Goal: Information Seeking & Learning: Learn about a topic

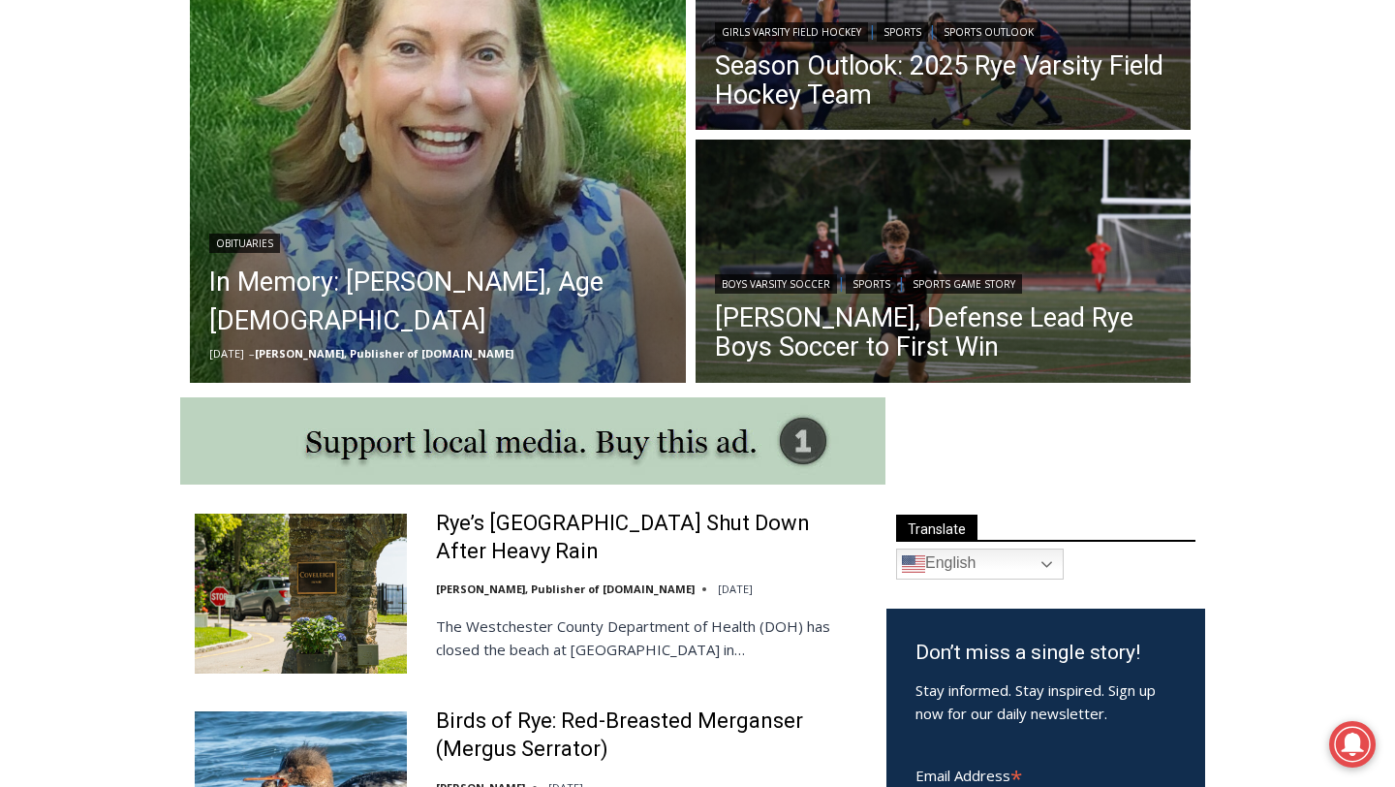
scroll to position [678, 0]
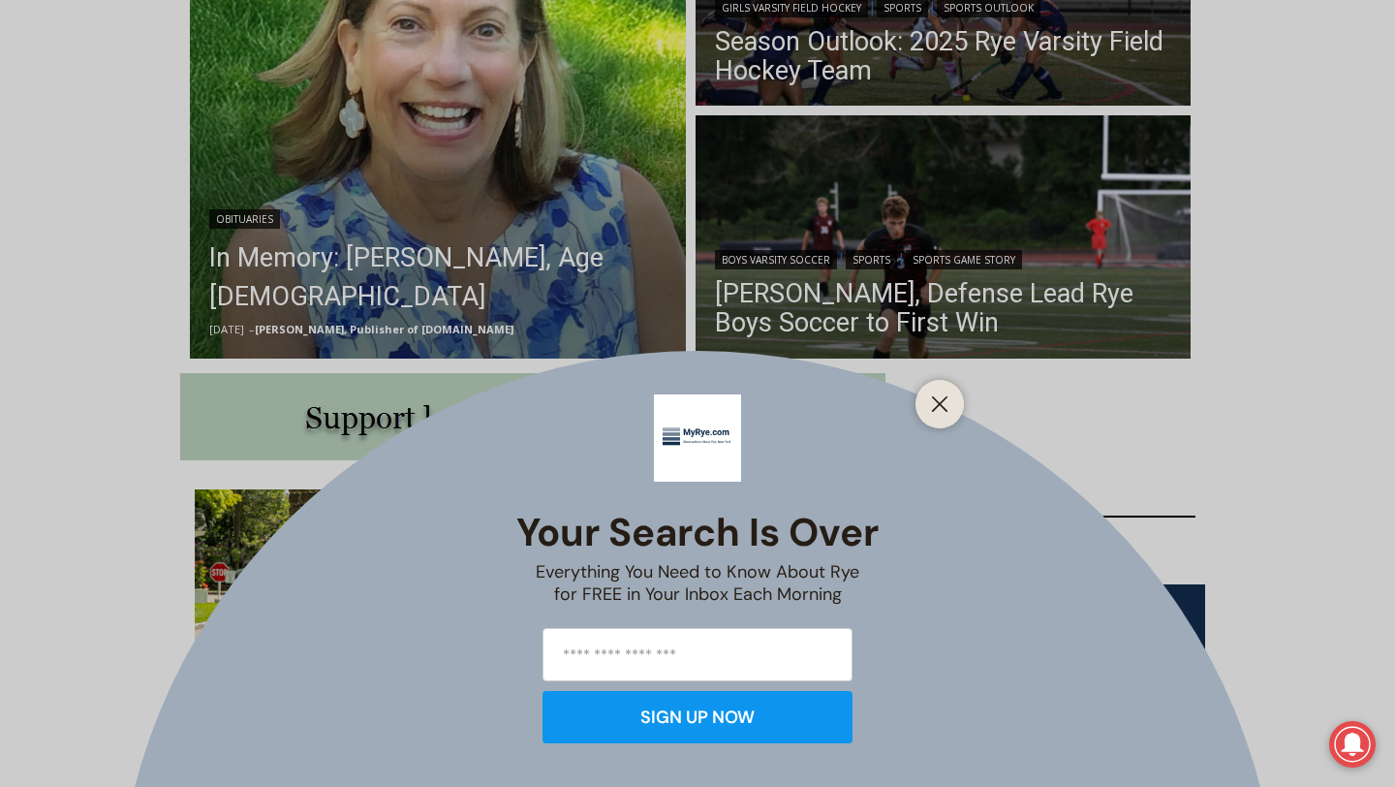
click at [509, 262] on div "Your Search is Over Everything You Need to Know About Rye for FREE in Your Inbo…" at bounding box center [697, 393] width 1395 height 787
click at [944, 407] on icon "Close" at bounding box center [939, 403] width 17 height 17
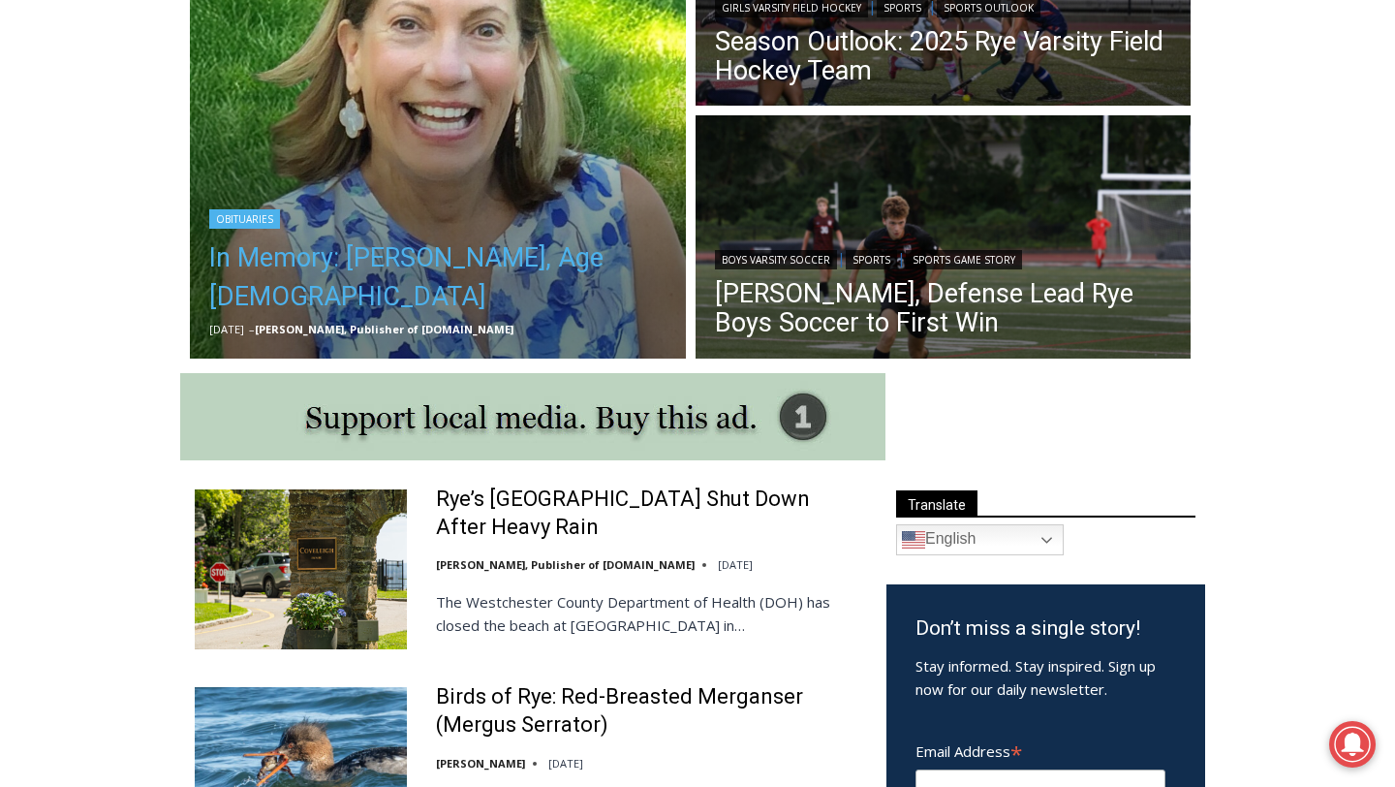
click at [496, 258] on link "In Memory: [PERSON_NAME], Age [DEMOGRAPHIC_DATA]" at bounding box center [437, 277] width 457 height 78
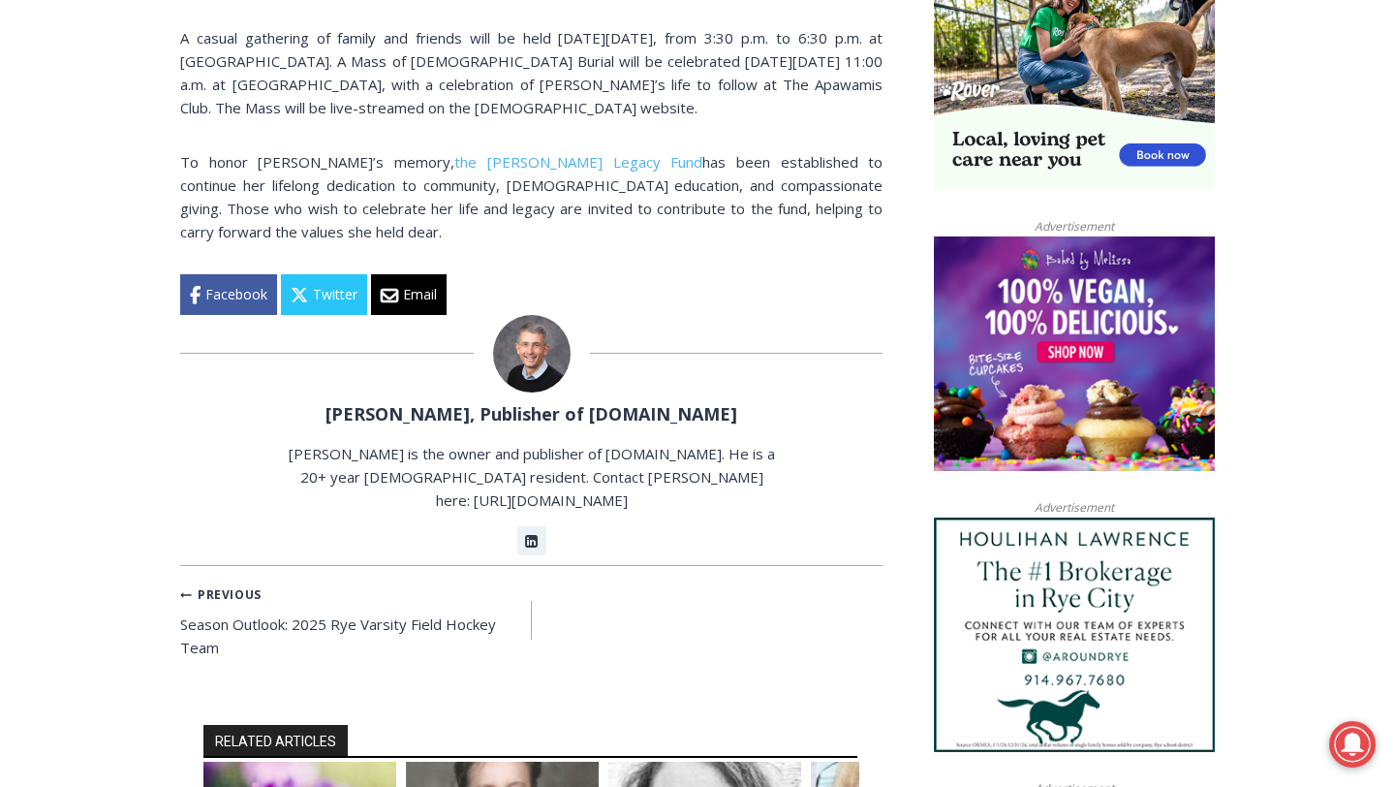
scroll to position [1651, 0]
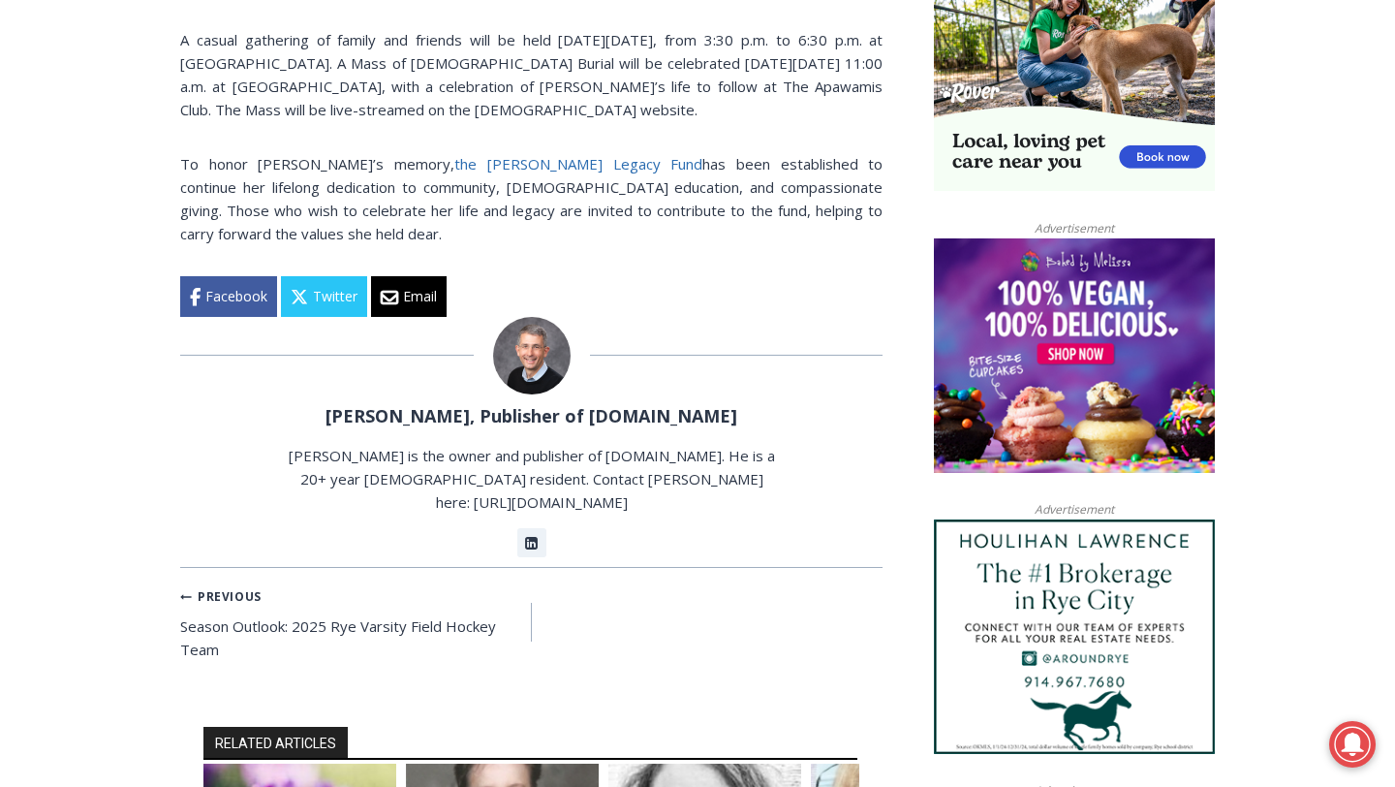
click at [533, 154] on link "the Maryanne Lynch Legacy Fund" at bounding box center [578, 163] width 248 height 19
